Goal: Task Accomplishment & Management: Manage account settings

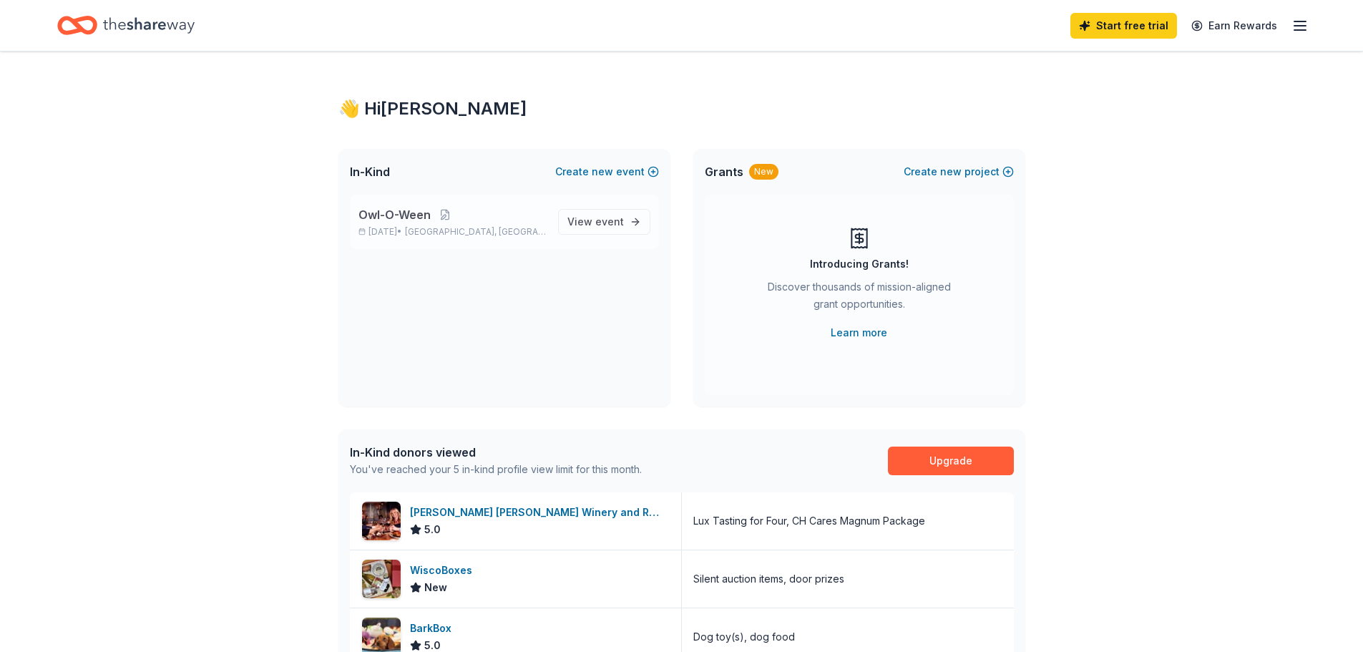
click at [450, 221] on p "Owl-O-Ween" at bounding box center [452, 214] width 188 height 17
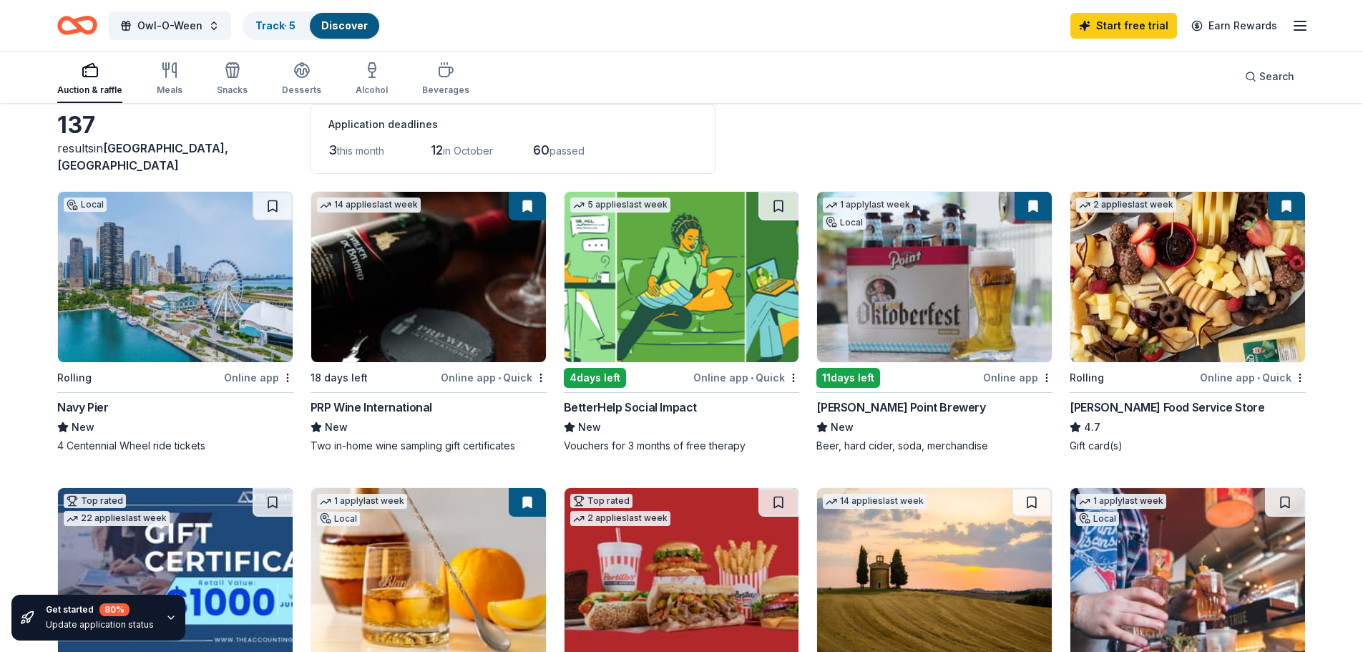
scroll to position [72, 0]
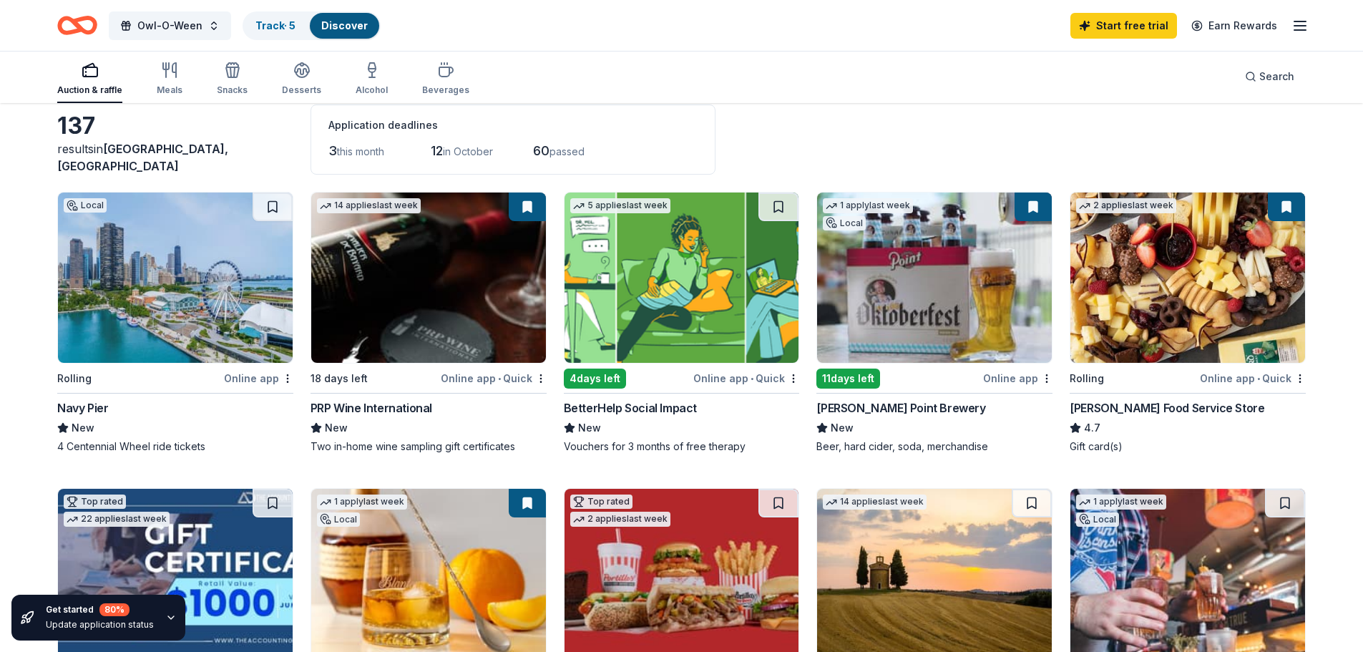
click at [906, 303] on img at bounding box center [934, 277] width 235 height 170
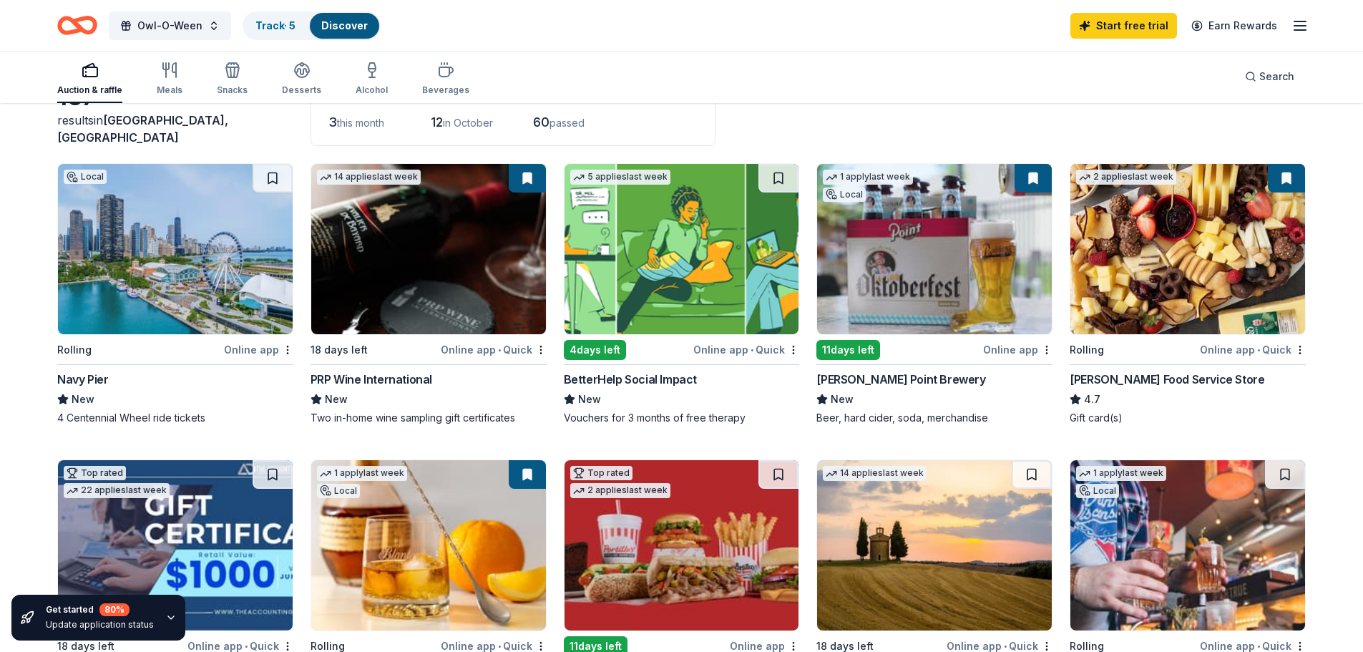
scroll to position [0, 0]
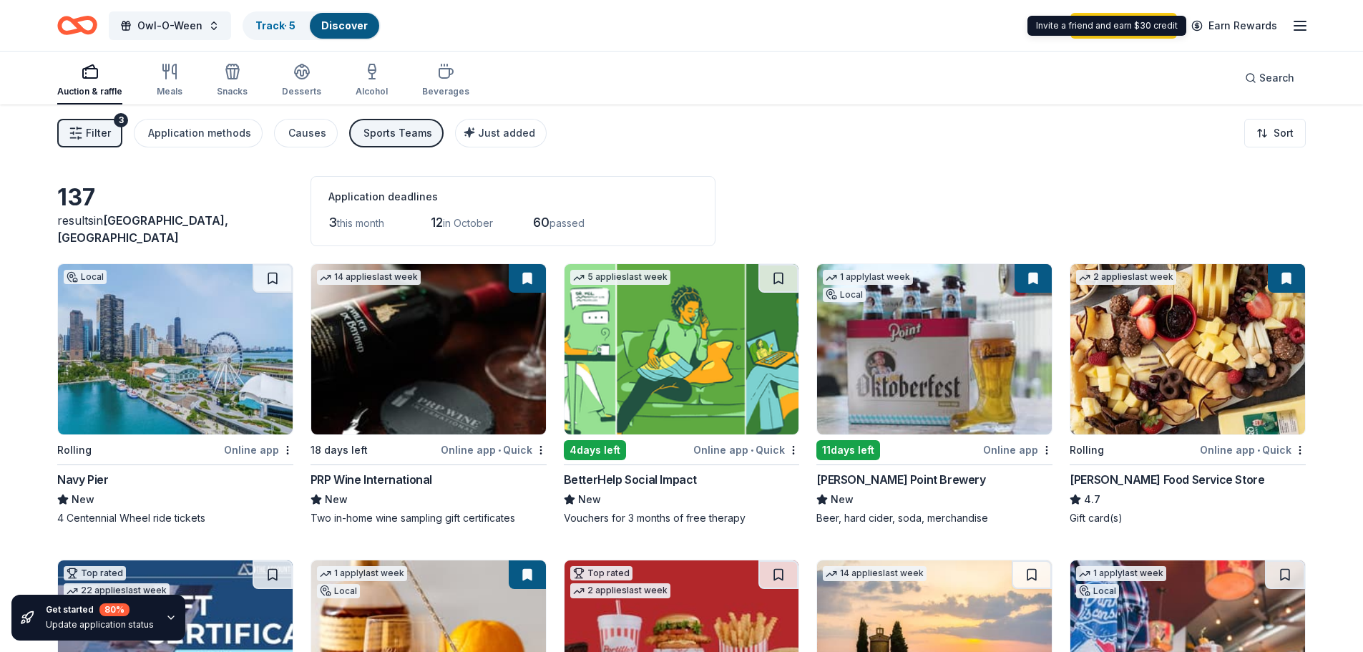
click at [1293, 24] on icon "button" at bounding box center [1300, 25] width 17 height 17
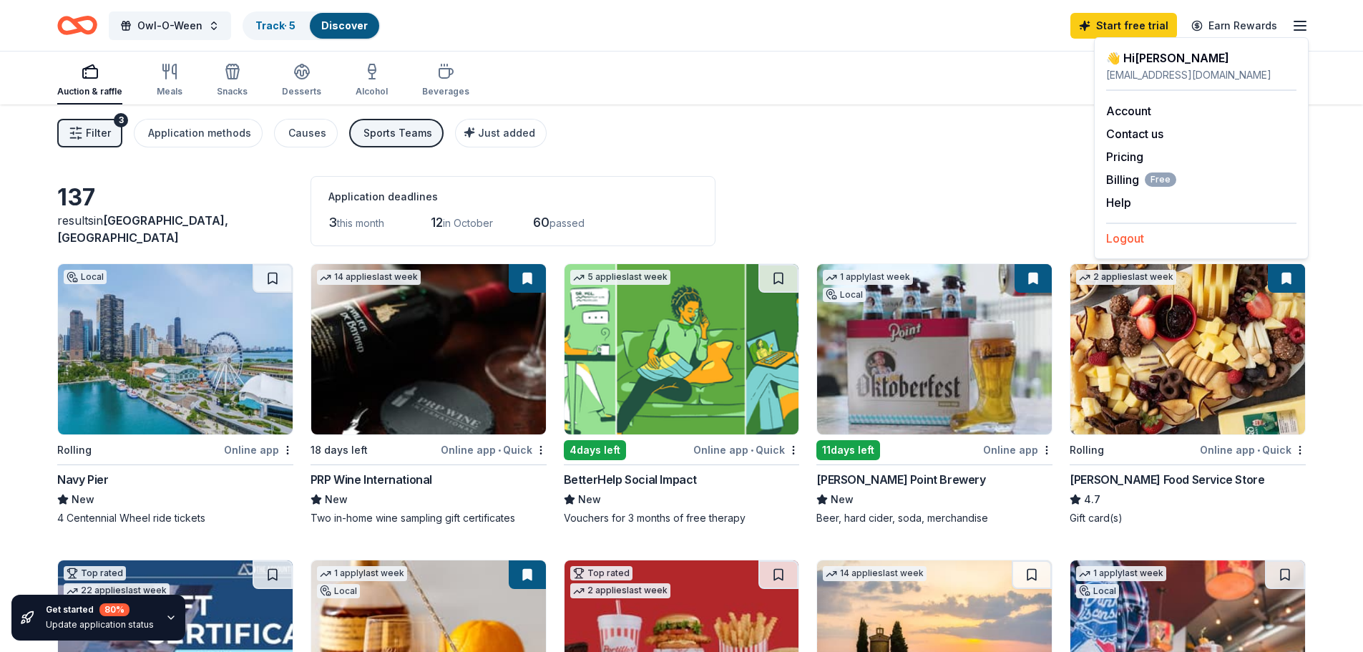
click at [1123, 235] on button "Logout" at bounding box center [1125, 238] width 38 height 17
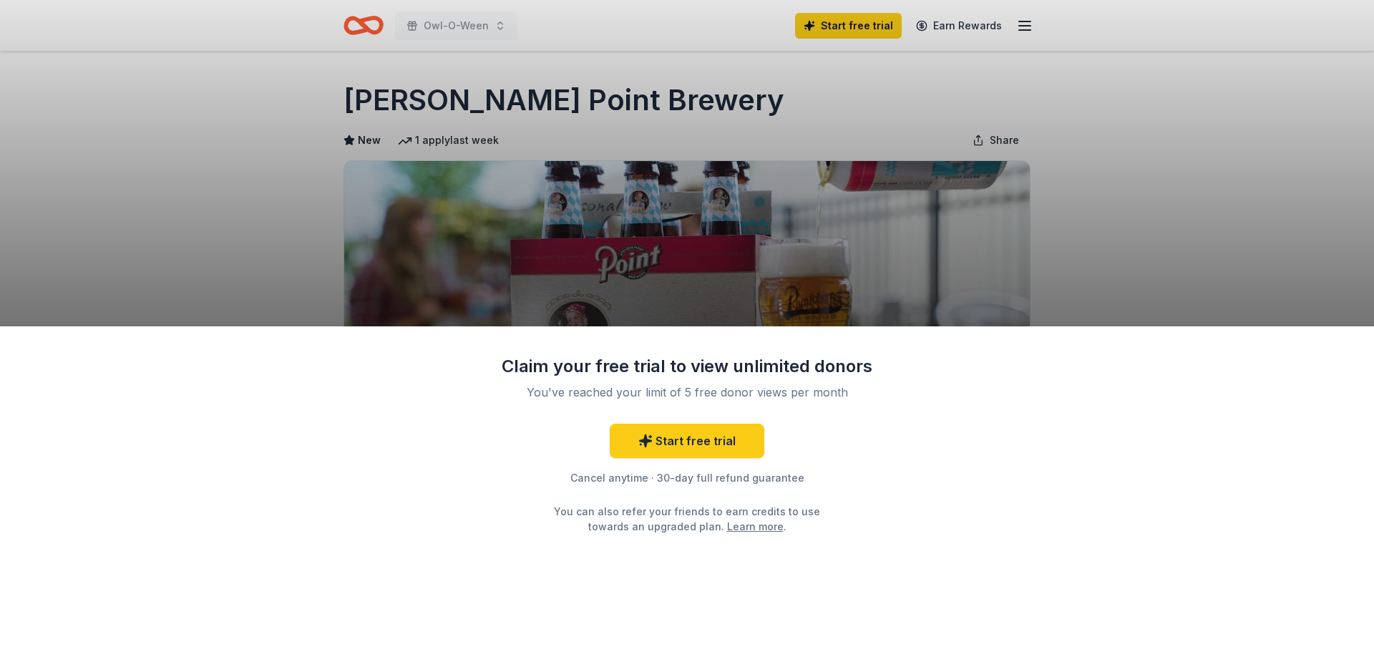
click at [1163, 284] on div "Claim your free trial to view unlimited donors You've reached your limit of 5 f…" at bounding box center [687, 326] width 1374 height 652
click at [300, 240] on div "Claim your free trial to view unlimited donors You've reached your limit of 5 f…" at bounding box center [687, 326] width 1374 height 652
